Goal: Transaction & Acquisition: Subscribe to service/newsletter

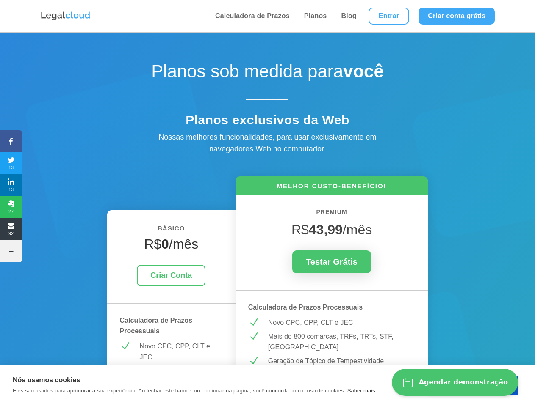
click at [11, 141] on icon at bounding box center [11, 141] width 22 height 7
click at [11, 163] on span "13" at bounding box center [11, 164] width 22 height 14
click at [11, 185] on span "13" at bounding box center [11, 186] width 22 height 14
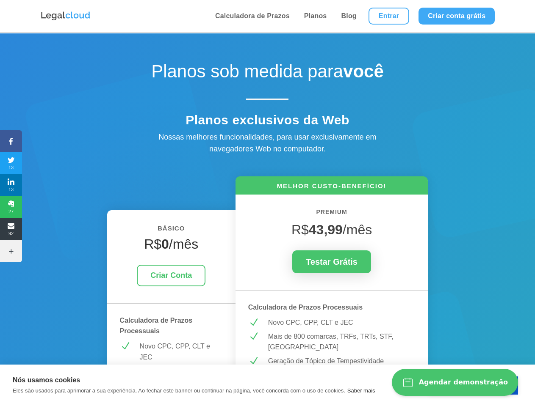
click at [11, 207] on span "27" at bounding box center [11, 208] width 22 height 14
click at [11, 229] on span "92" at bounding box center [11, 230] width 22 height 14
click at [11, 251] on icon at bounding box center [11, 251] width 22 height 7
